Goal: Check status: Check status

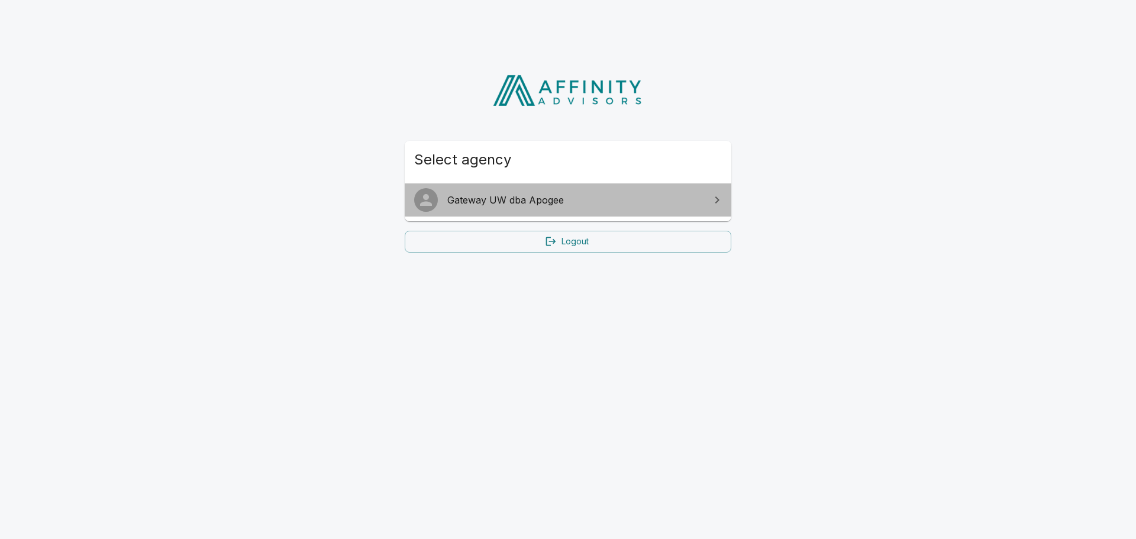
click at [515, 196] on span "Gateway UW dba Apogee" at bounding box center [575, 200] width 256 height 14
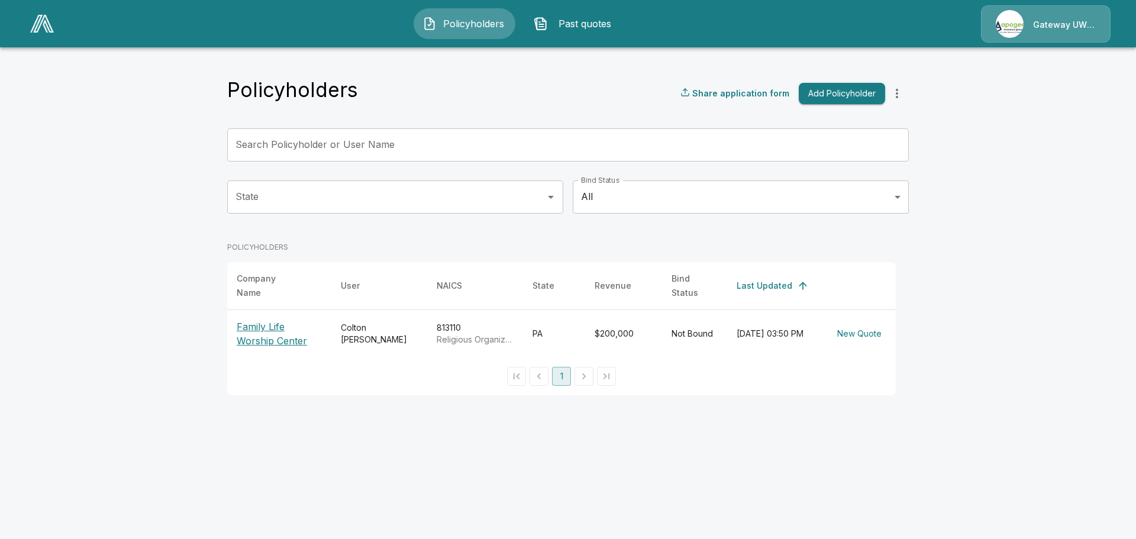
click at [247, 322] on p "Family Life Worship Center" at bounding box center [279, 333] width 85 height 28
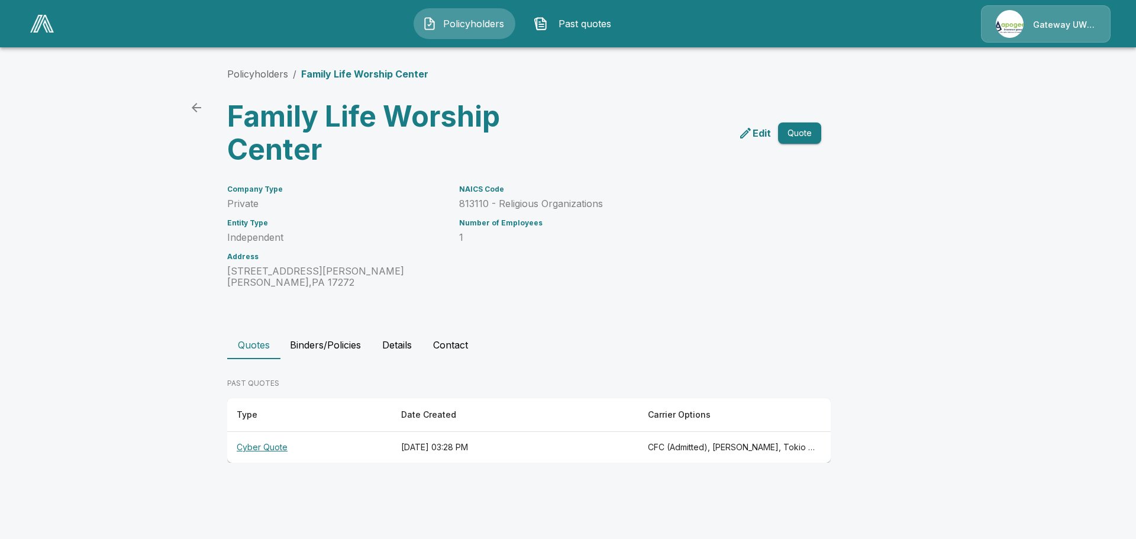
click at [264, 450] on th "Cyber Quote" at bounding box center [309, 447] width 164 height 31
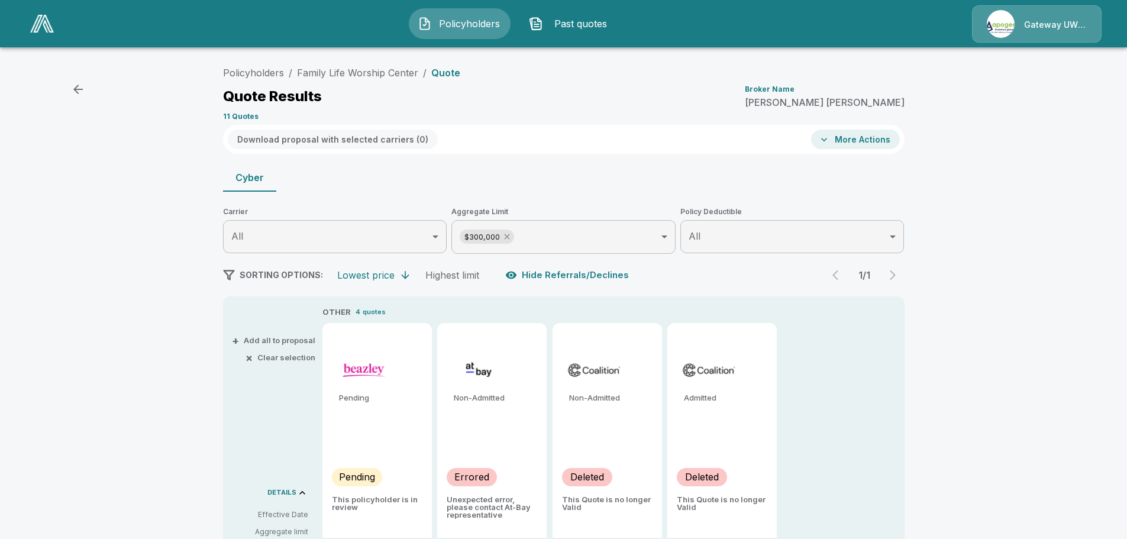
click at [509, 239] on icon at bounding box center [506, 236] width 5 height 5
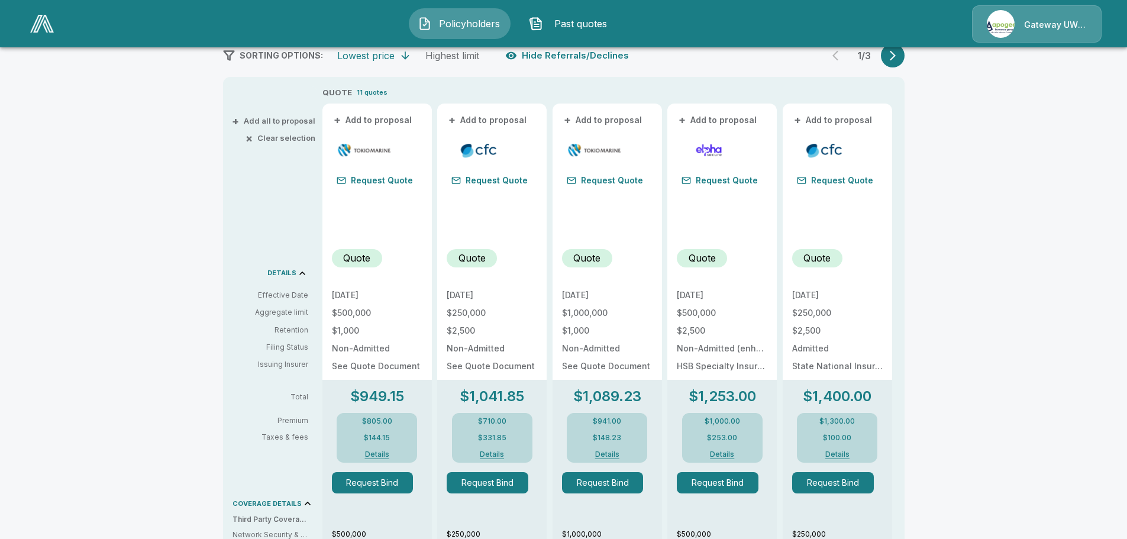
scroll to position [102, 0]
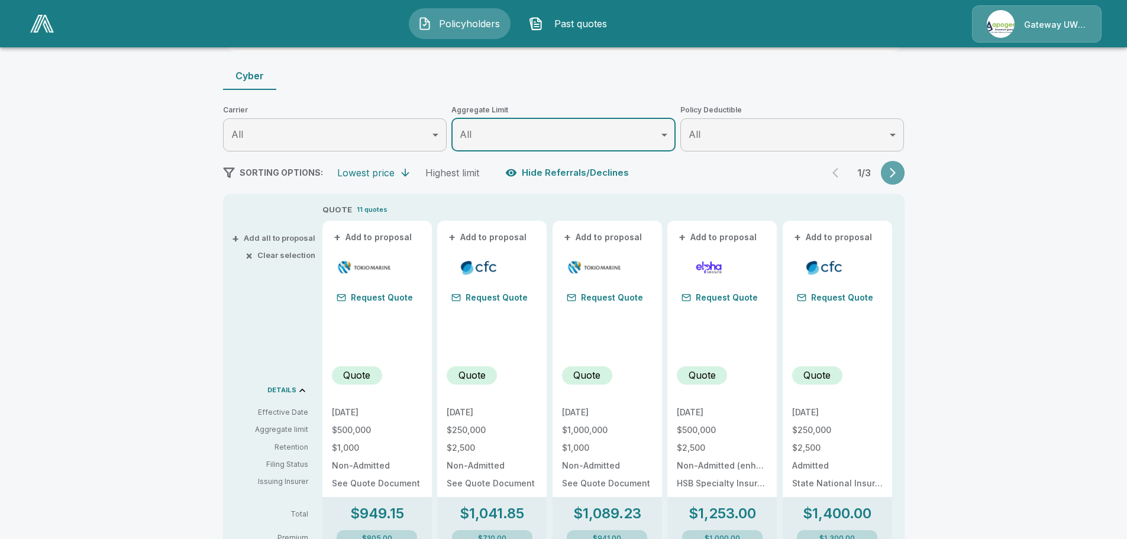
click at [894, 177] on icon "button" at bounding box center [893, 173] width 12 height 12
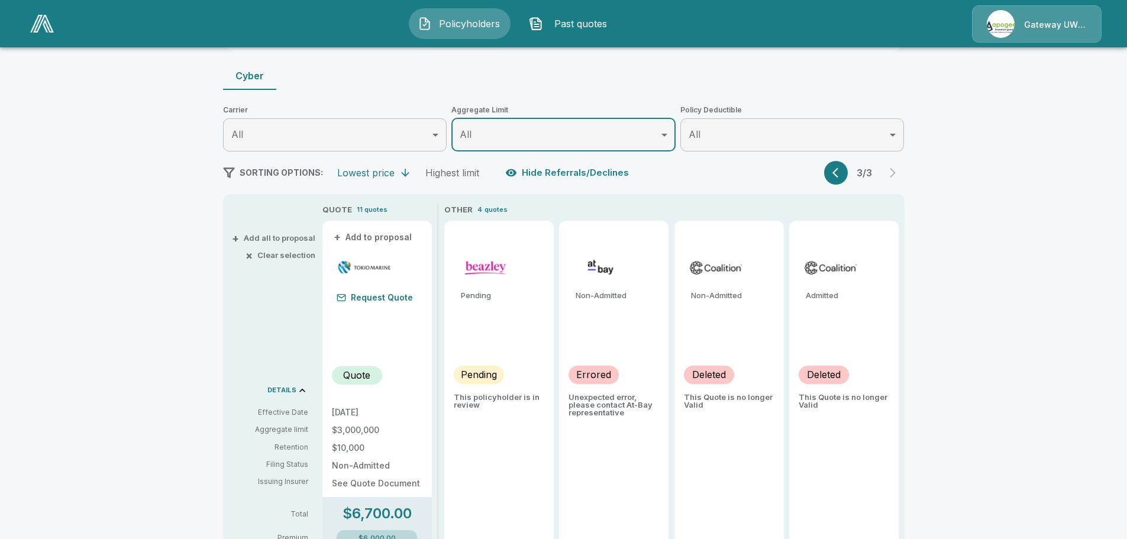
click at [836, 176] on icon "button" at bounding box center [838, 173] width 12 height 12
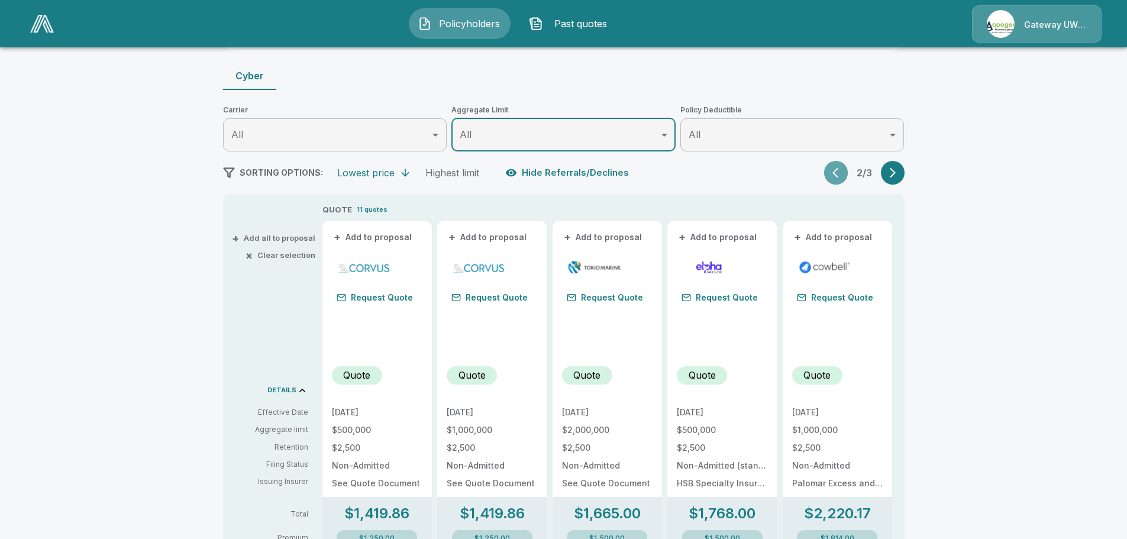
click at [832, 179] on button "button" at bounding box center [836, 173] width 24 height 24
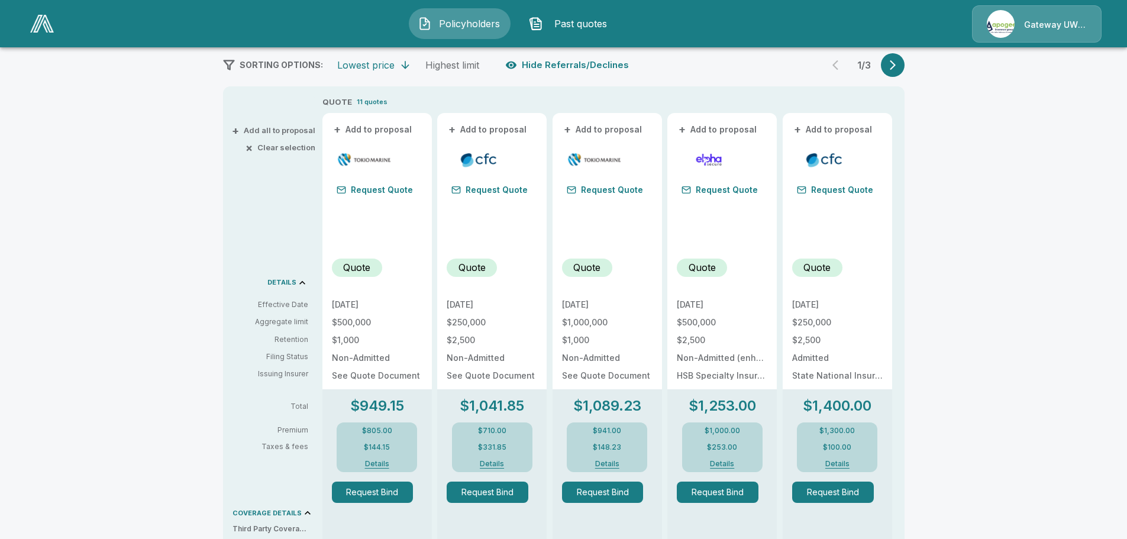
scroll to position [338, 0]
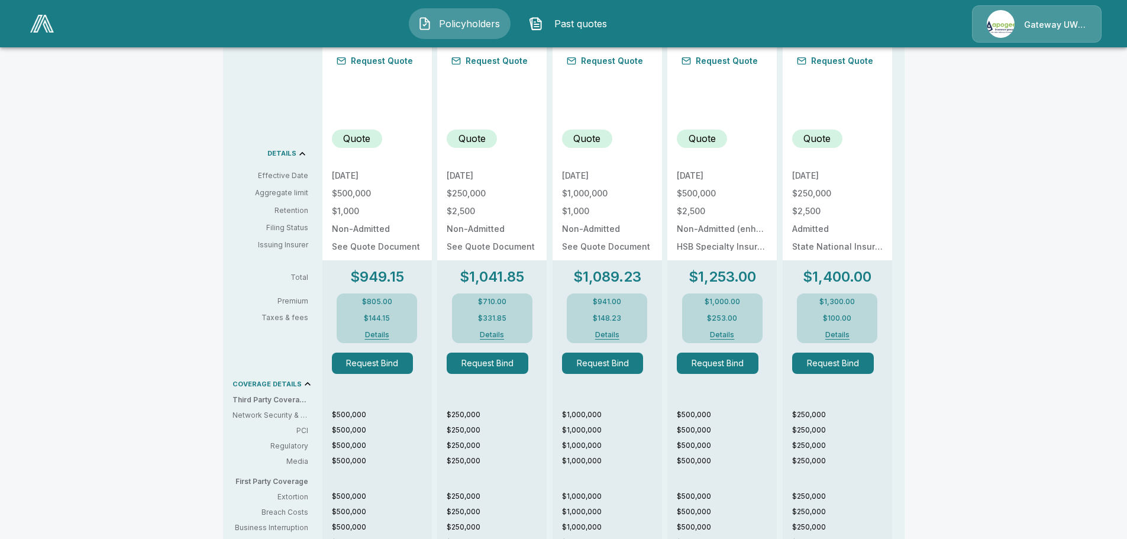
click at [615, 337] on button "Details" at bounding box center [606, 334] width 47 height 7
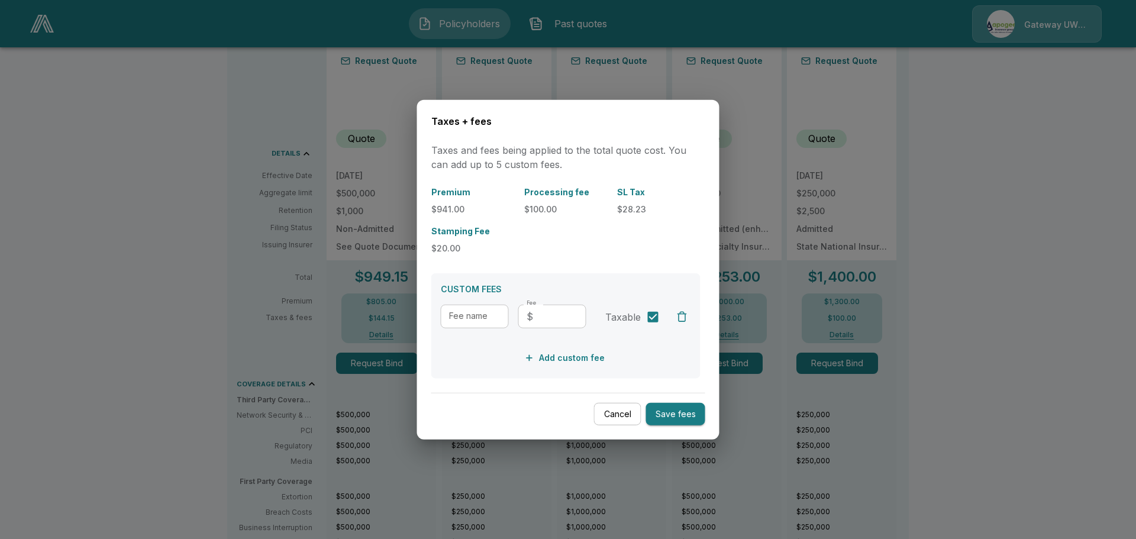
click at [612, 413] on button "Cancel" at bounding box center [617, 413] width 47 height 23
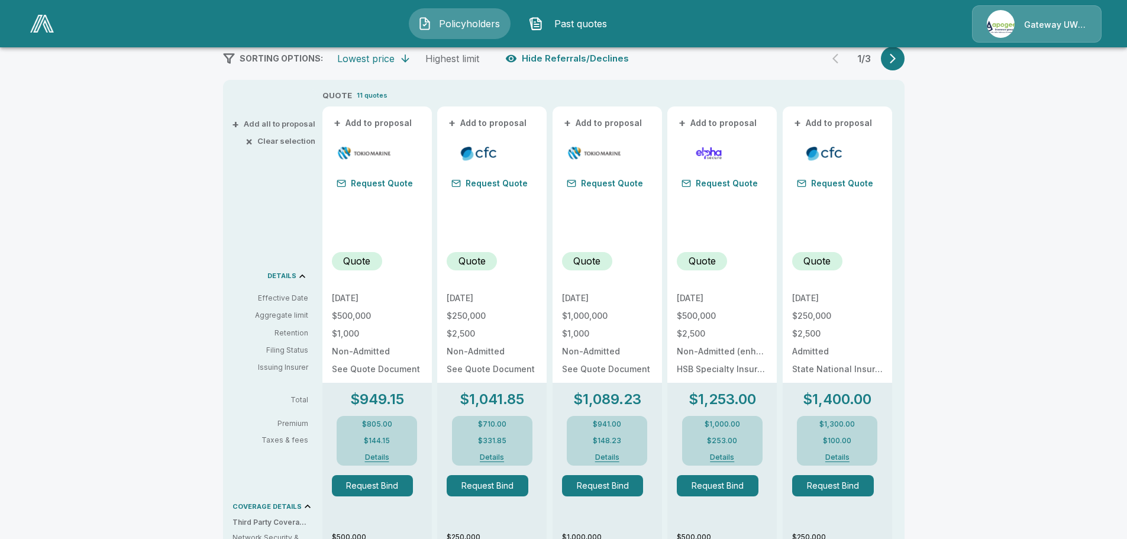
scroll to position [237, 0]
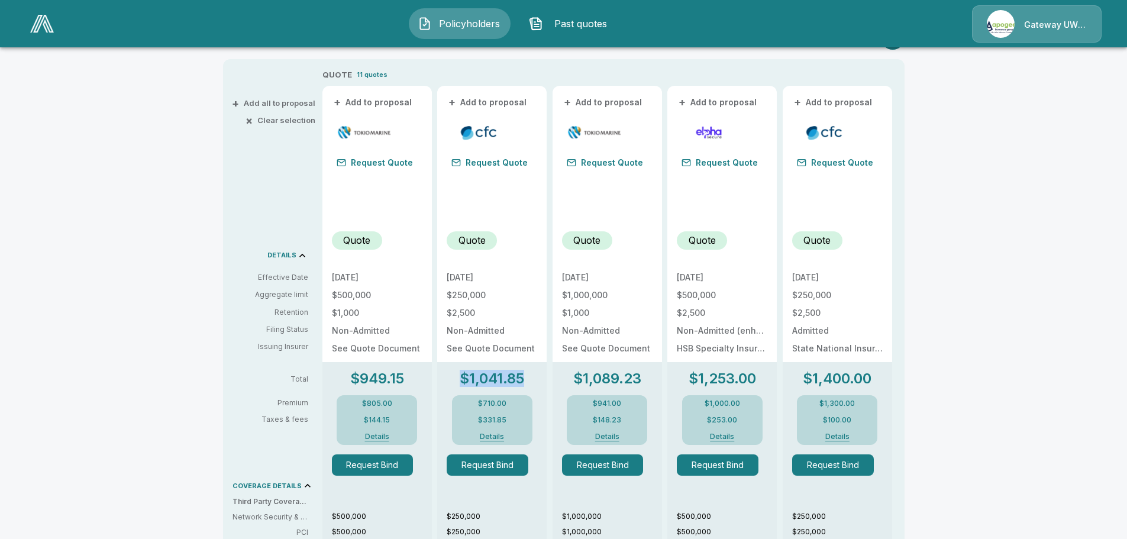
drag, startPoint x: 464, startPoint y: 380, endPoint x: 526, endPoint y: 386, distance: 61.8
click at [524, 386] on p "$1,041.85" at bounding box center [492, 379] width 64 height 14
click at [524, 381] on p "$1,041.85" at bounding box center [492, 379] width 64 height 14
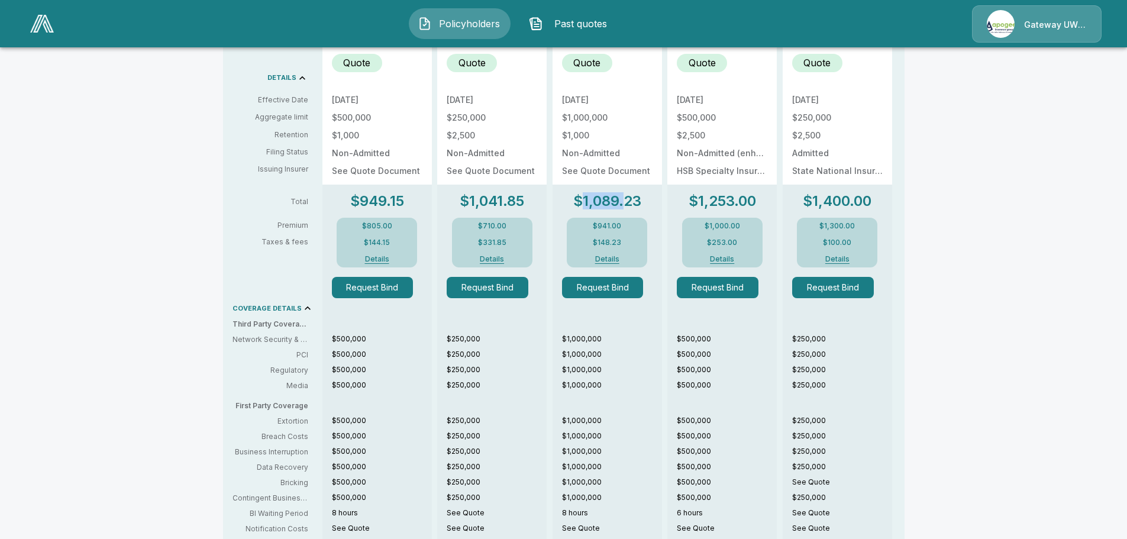
drag, startPoint x: 588, startPoint y: 203, endPoint x: 639, endPoint y: 207, distance: 51.6
click at [638, 207] on p "$1,089.23" at bounding box center [607, 201] width 68 height 14
click at [641, 206] on p "$1,089.23" at bounding box center [607, 201] width 68 height 14
drag, startPoint x: 647, startPoint y: 204, endPoint x: 589, endPoint y: 205, distance: 57.4
click at [589, 205] on div "$1,089.23 $941.00 $148.23 Details" at bounding box center [607, 230] width 91 height 73
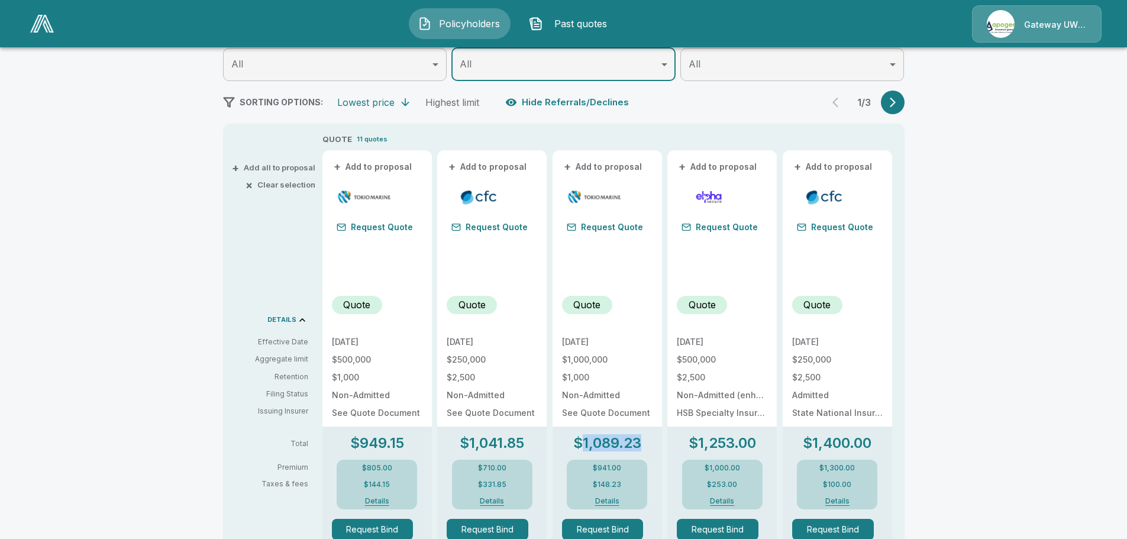
scroll to position [0, 0]
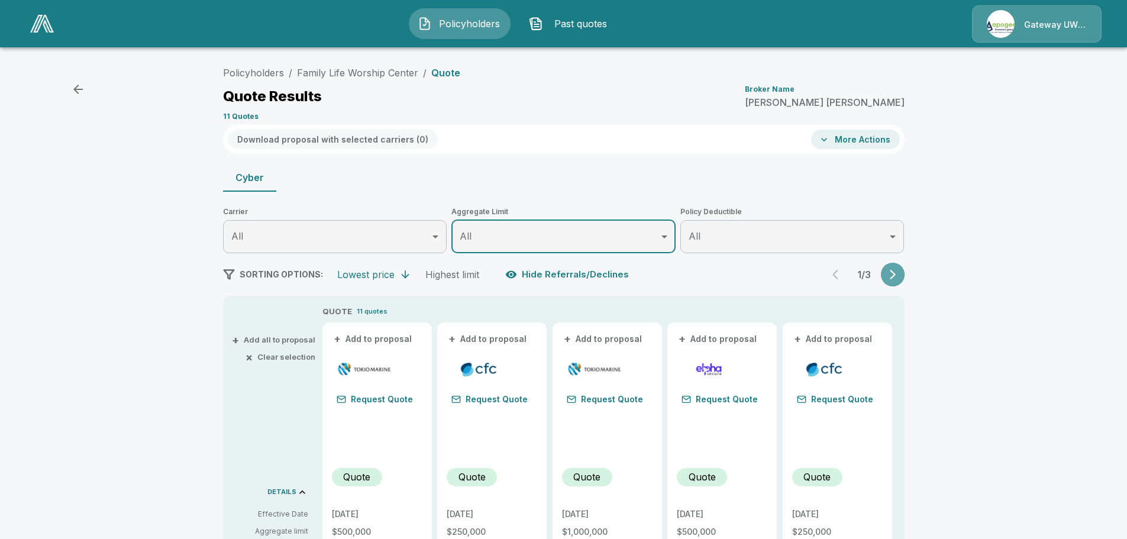
click at [896, 275] on icon "button" at bounding box center [893, 275] width 12 height 12
drag, startPoint x: 844, startPoint y: 277, endPoint x: 848, endPoint y: 288, distance: 11.8
click at [844, 276] on icon "button" at bounding box center [838, 275] width 12 height 12
click at [890, 281] on button "button" at bounding box center [893, 275] width 24 height 24
click at [842, 277] on icon "button" at bounding box center [838, 275] width 12 height 12
